Goal: Entertainment & Leisure: Consume media (video, audio)

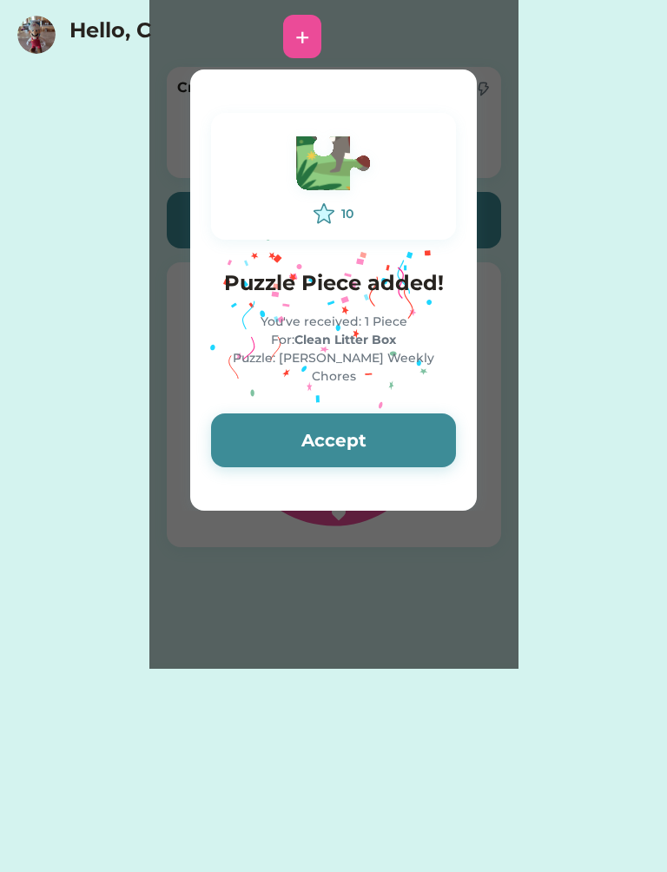
click at [350, 427] on button "Accept" at bounding box center [333, 440] width 245 height 54
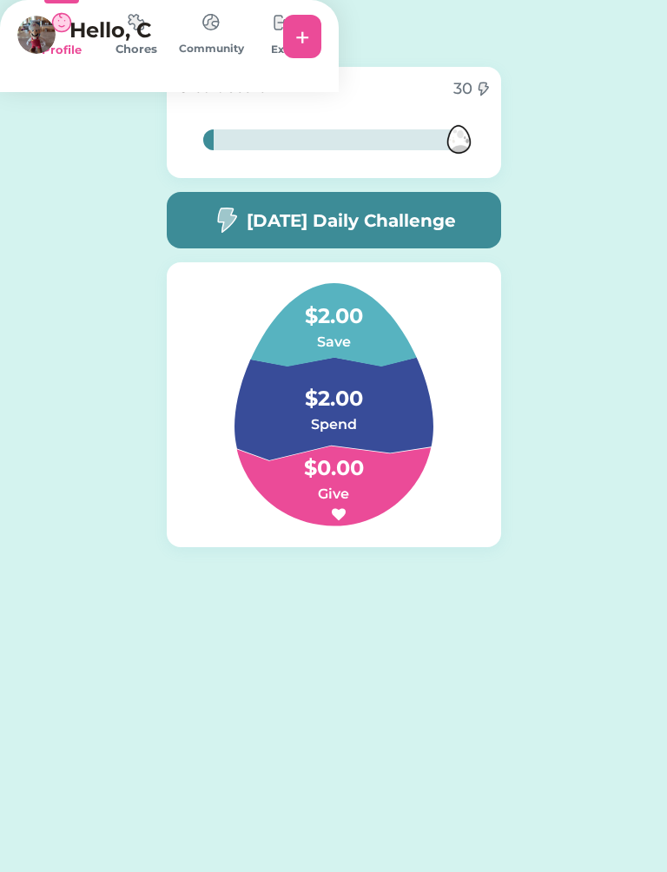
click at [299, 40] on img at bounding box center [281, 22] width 35 height 35
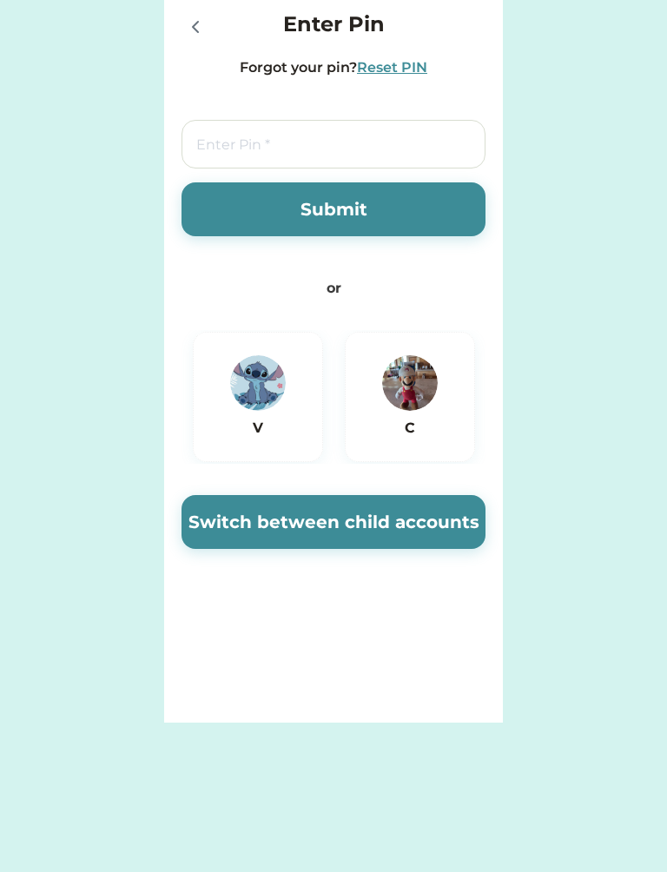
click at [252, 397] on img at bounding box center [258, 383] width 56 height 56
click at [388, 518] on button "Switch between child accounts" at bounding box center [334, 522] width 304 height 54
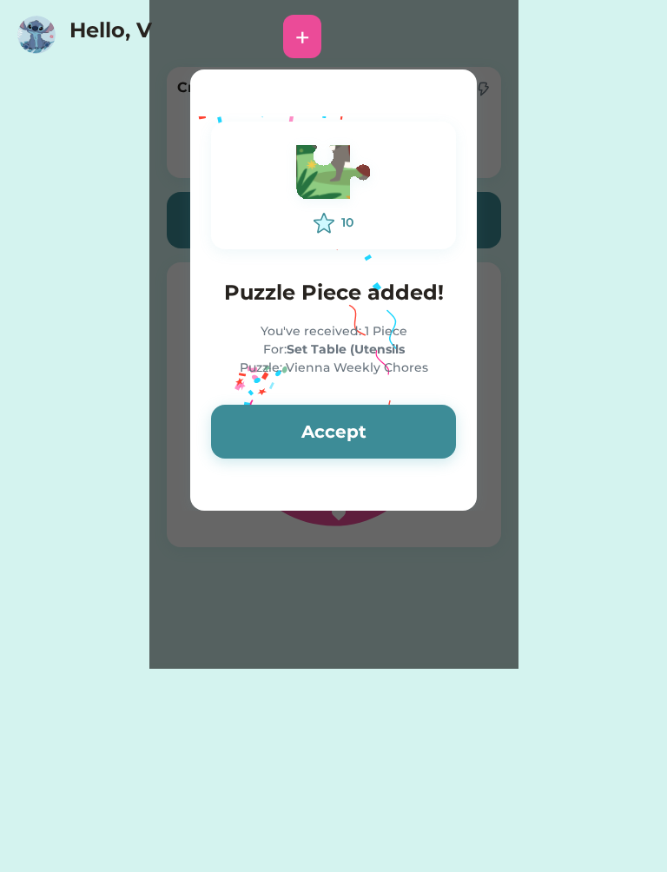
click at [365, 436] on button "Accept" at bounding box center [333, 432] width 245 height 54
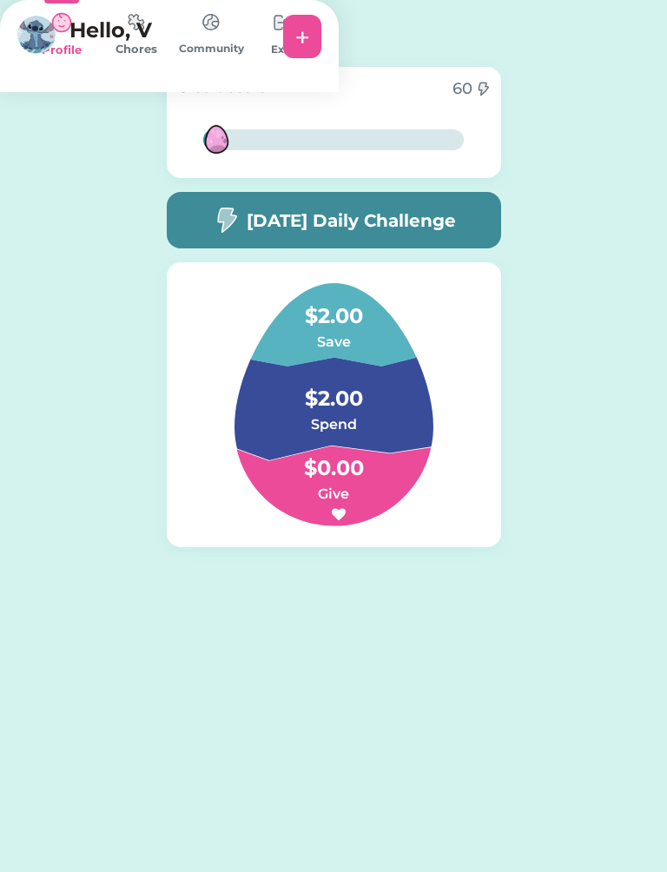
click at [154, 39] on img at bounding box center [136, 22] width 35 height 34
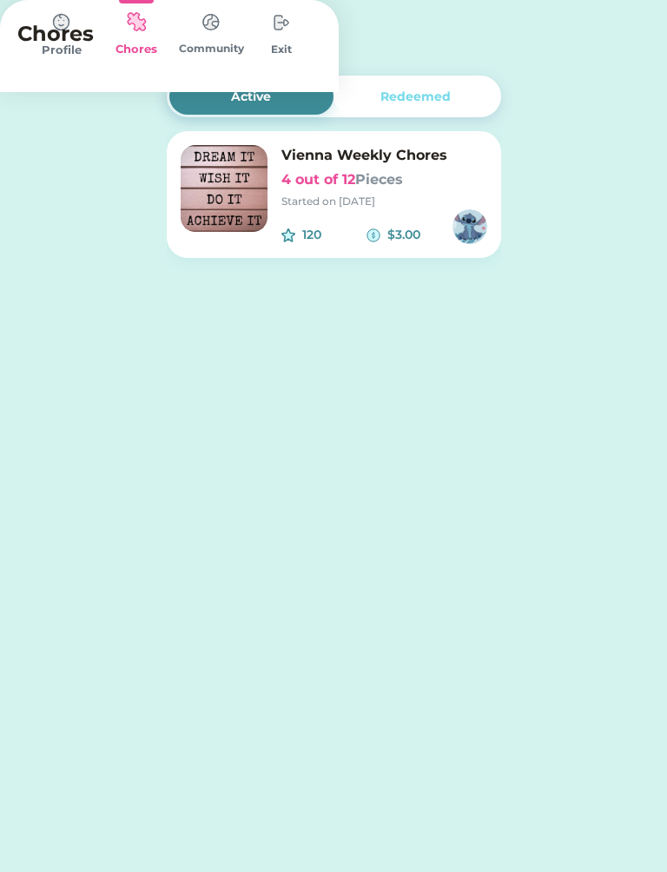
click at [393, 189] on h6 "4 out of 12 Pieces" at bounding box center [384, 179] width 206 height 21
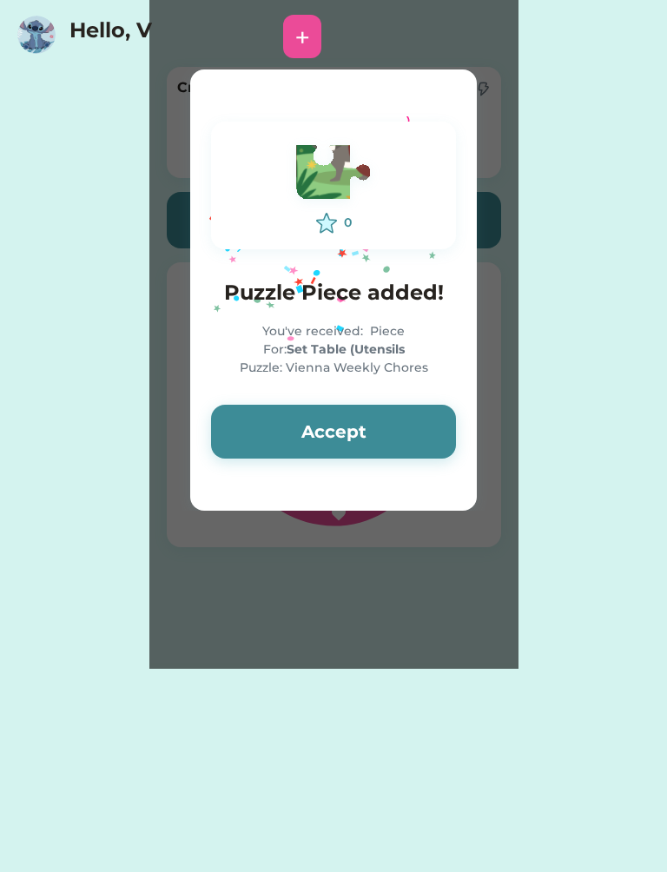
click at [364, 424] on button "Accept" at bounding box center [333, 432] width 245 height 54
